Goal: Transaction & Acquisition: Purchase product/service

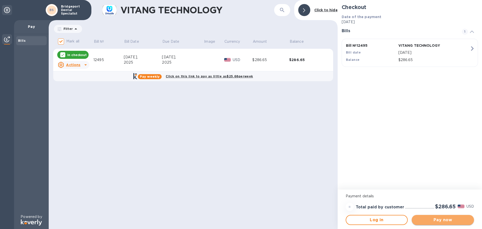
click at [449, 218] on span "Pay now" at bounding box center [442, 219] width 54 height 6
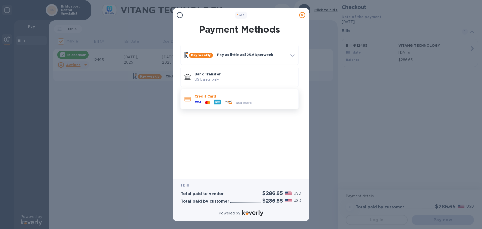
click at [229, 107] on div "Credit Card and more..." at bounding box center [239, 99] width 118 height 20
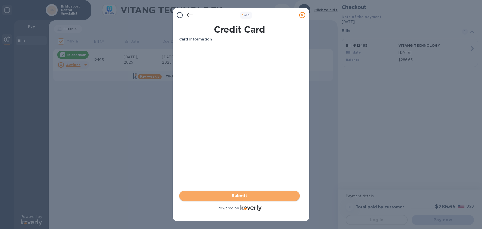
click at [213, 195] on span "Submit" at bounding box center [239, 195] width 112 height 6
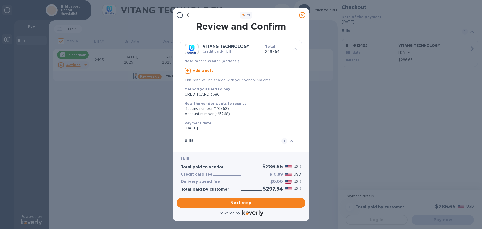
click at [190, 15] on icon at bounding box center [190, 15] width 6 height 4
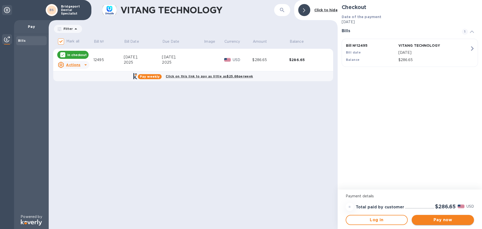
click at [436, 221] on span "Pay now" at bounding box center [442, 219] width 54 height 6
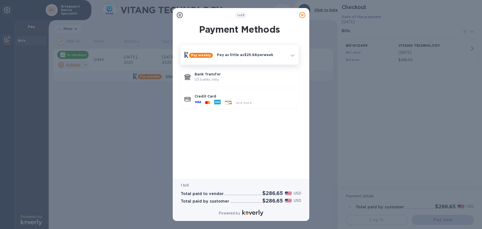
click at [290, 54] on icon at bounding box center [292, 55] width 4 height 2
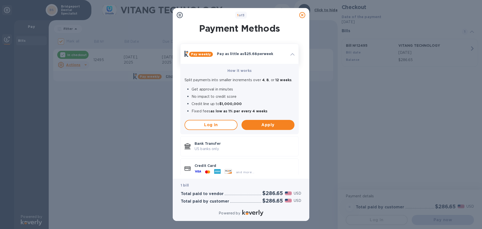
click at [292, 56] on div at bounding box center [292, 53] width 8 height 9
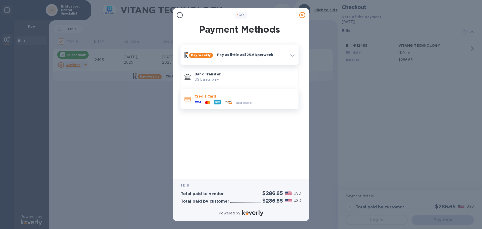
click at [232, 101] on icon at bounding box center [227, 102] width 7 height 4
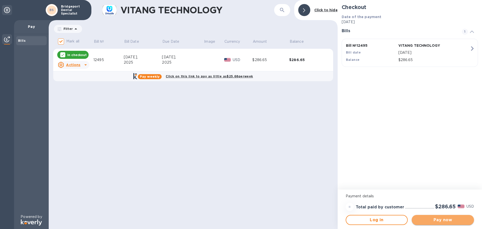
click at [454, 219] on span "Pay now" at bounding box center [442, 219] width 54 height 6
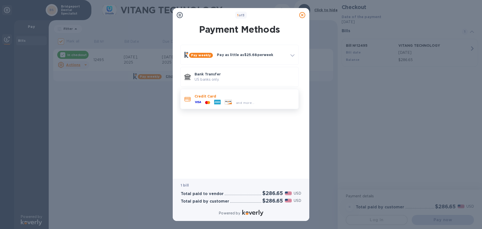
click at [248, 99] on div "and more..." at bounding box center [224, 103] width 64 height 8
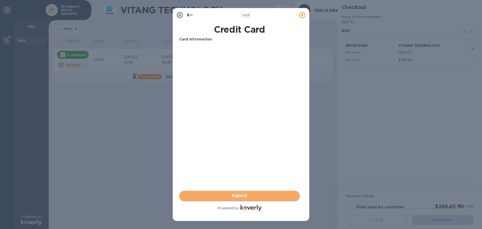
click at [230, 196] on span "Submit" at bounding box center [239, 195] width 112 height 6
